Goal: Navigation & Orientation: Find specific page/section

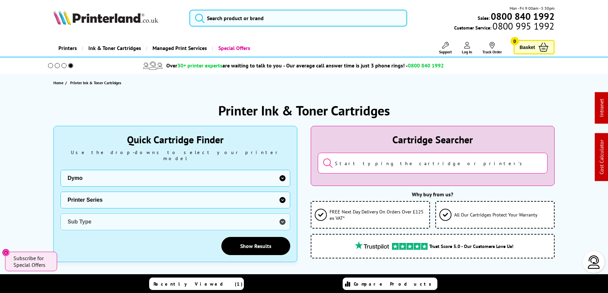
select select "31620"
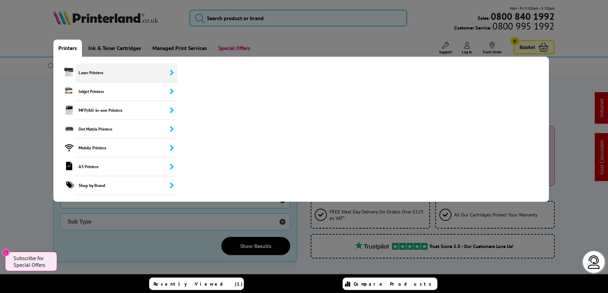
click at [89, 75] on span "Laser Printers" at bounding box center [126, 73] width 102 height 19
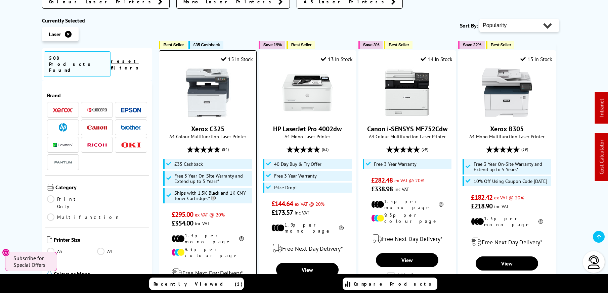
scroll to position [235, 0]
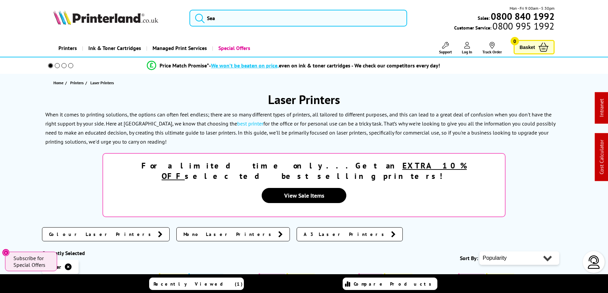
click at [117, 12] on img at bounding box center [105, 17] width 105 height 15
